Goal: Task Accomplishment & Management: Use online tool/utility

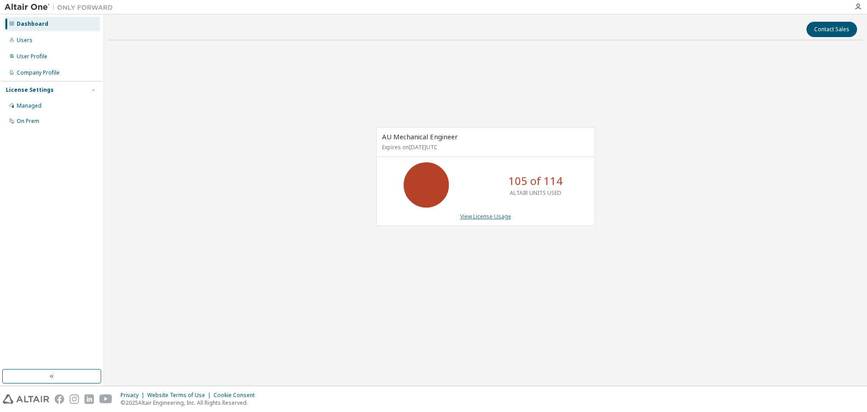
click at [496, 218] on link "View License Usage" at bounding box center [485, 216] width 51 height 8
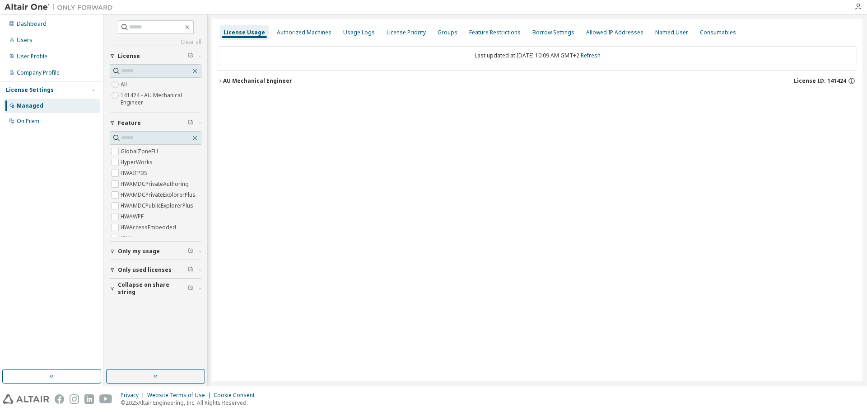
click at [221, 83] on icon "button" at bounding box center [220, 80] width 5 height 5
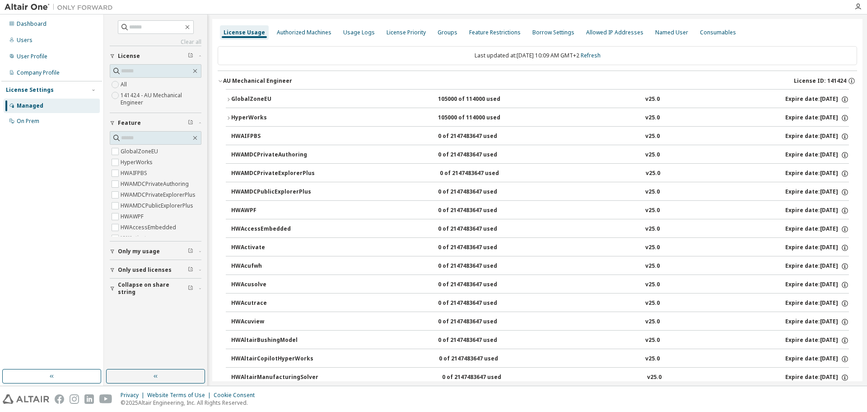
click at [227, 100] on icon "button" at bounding box center [228, 99] width 5 height 5
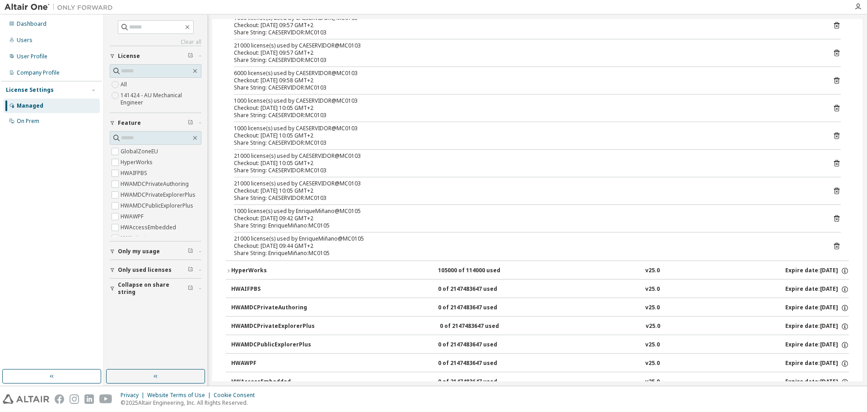
scroll to position [407, 0]
